Goal: Find specific page/section: Find specific page/section

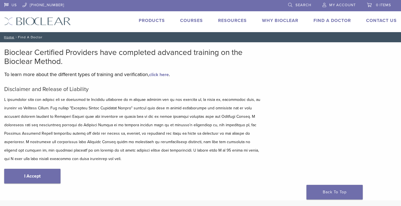
type input "*****"
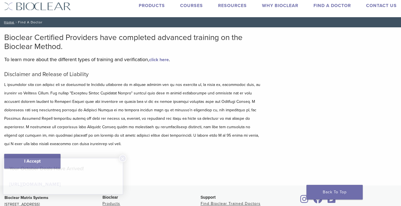
scroll to position [15, 0]
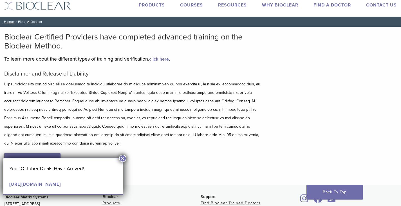
click at [40, 153] on link "I Accept" at bounding box center [32, 160] width 56 height 15
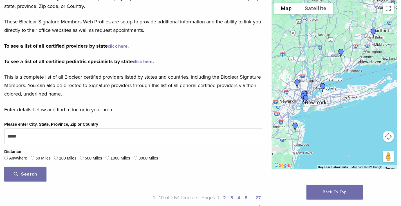
scroll to position [93, 0]
click at [323, 86] on img "Dr. Chitvan Gupta" at bounding box center [323, 88] width 14 height 14
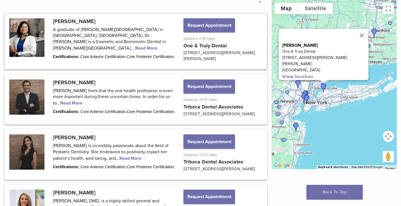
scroll to position [309, 0]
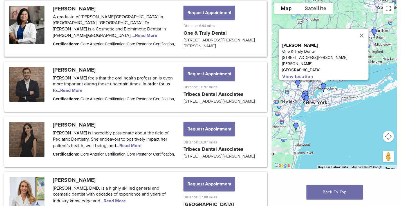
click at [307, 96] on img "Dr. Sara Shahi" at bounding box center [307, 100] width 14 height 14
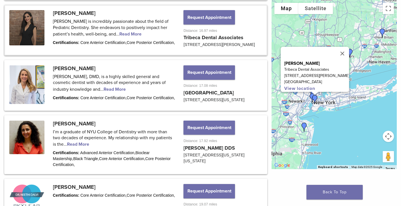
scroll to position [428, 0]
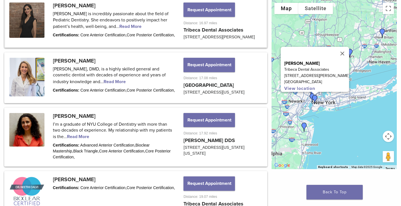
click at [312, 95] on div at bounding box center [314, 93] width 7 height 3
click at [336, 49] on button "Close" at bounding box center [342, 54] width 14 height 14
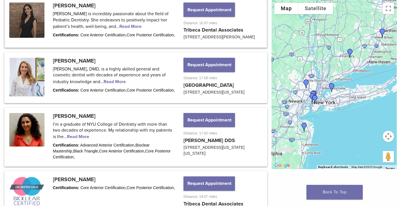
click at [331, 85] on img "Dr. Chitvan Gupta" at bounding box center [332, 88] width 14 height 14
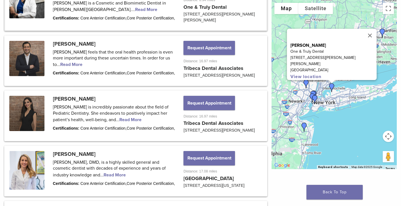
scroll to position [309, 0]
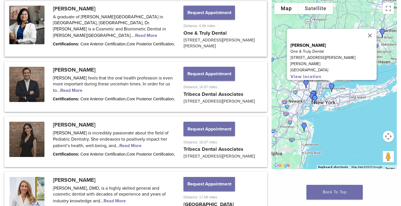
click at [33, 14] on link at bounding box center [135, 28] width 261 height 55
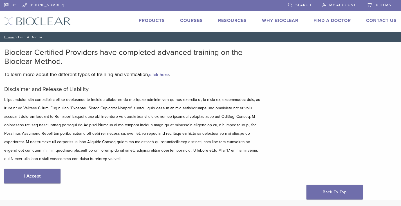
click at [151, 21] on link "Products" at bounding box center [152, 21] width 26 height 6
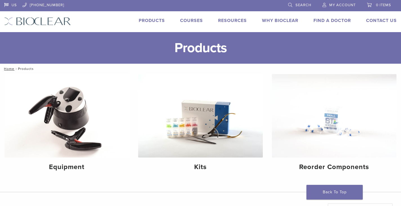
click at [196, 20] on link "Courses" at bounding box center [191, 21] width 23 height 6
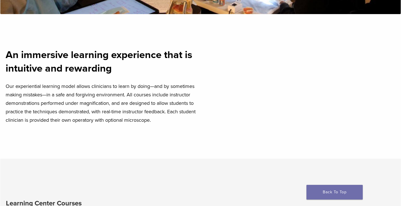
scroll to position [185, 0]
